Goal: Transaction & Acquisition: Purchase product/service

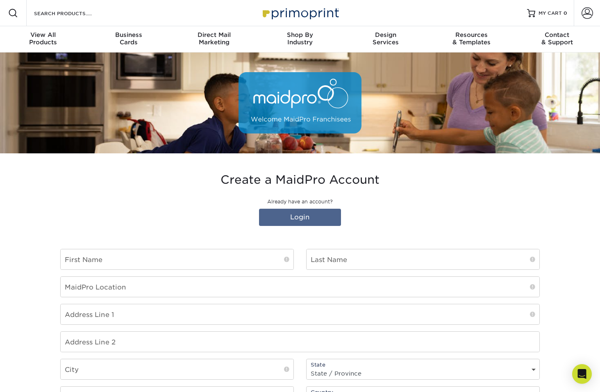
click at [80, 18] on div "Search Products" at bounding box center [70, 13] width 86 height 26
click at [81, 16] on input "Search Products" at bounding box center [73, 13] width 80 height 10
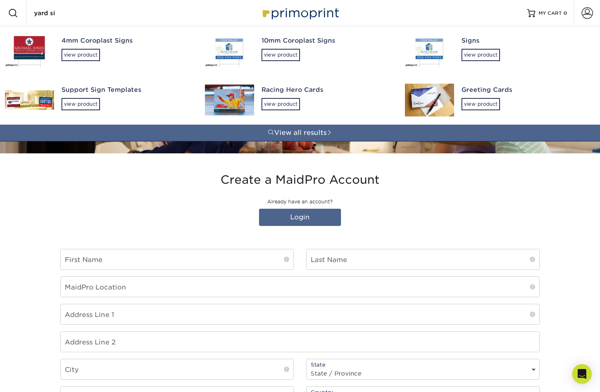
type input "yard sig"
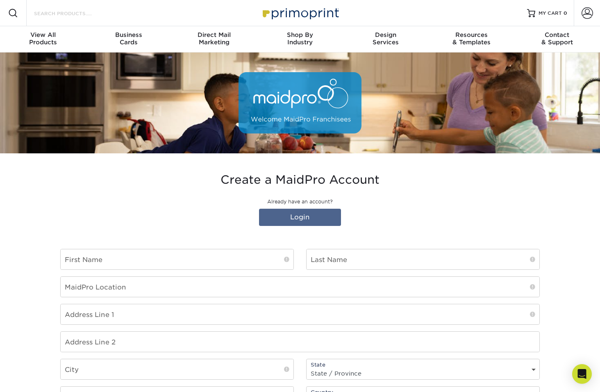
click at [74, 16] on input "Search Products" at bounding box center [73, 13] width 80 height 10
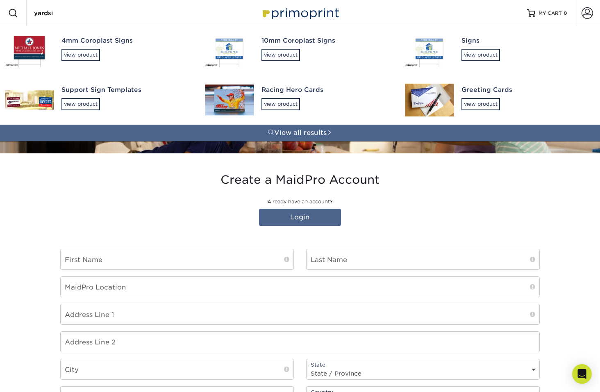
type input "yardsig"
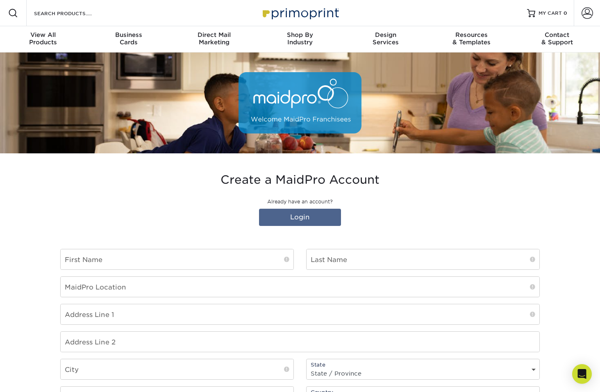
click at [52, 18] on div "Search Products" at bounding box center [70, 13] width 86 height 26
click at [56, 11] on input "Search Products" at bounding box center [73, 13] width 80 height 10
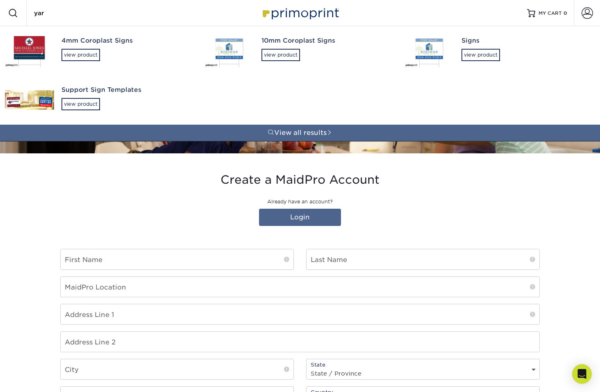
type input "yard"
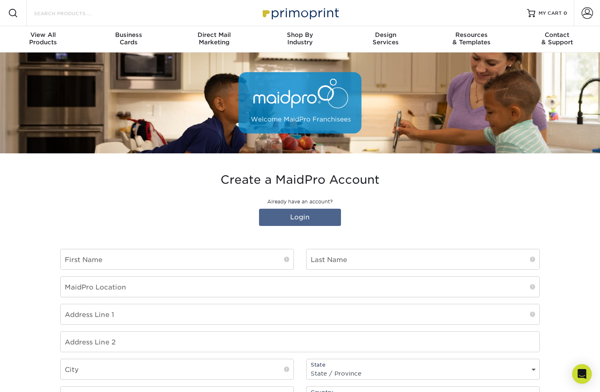
click at [79, 16] on input "Search Products" at bounding box center [73, 13] width 80 height 10
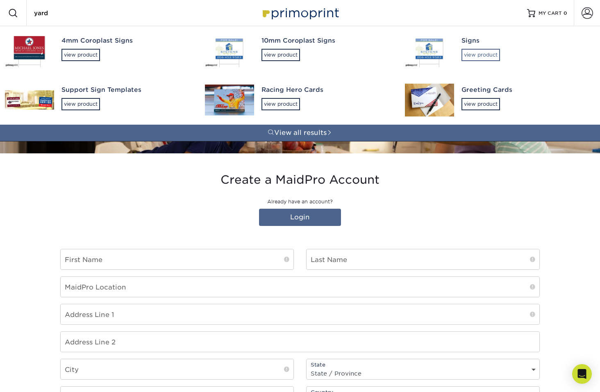
type input "yard"
click at [466, 54] on div "view product" at bounding box center [481, 55] width 39 height 12
